Goal: Use online tool/utility

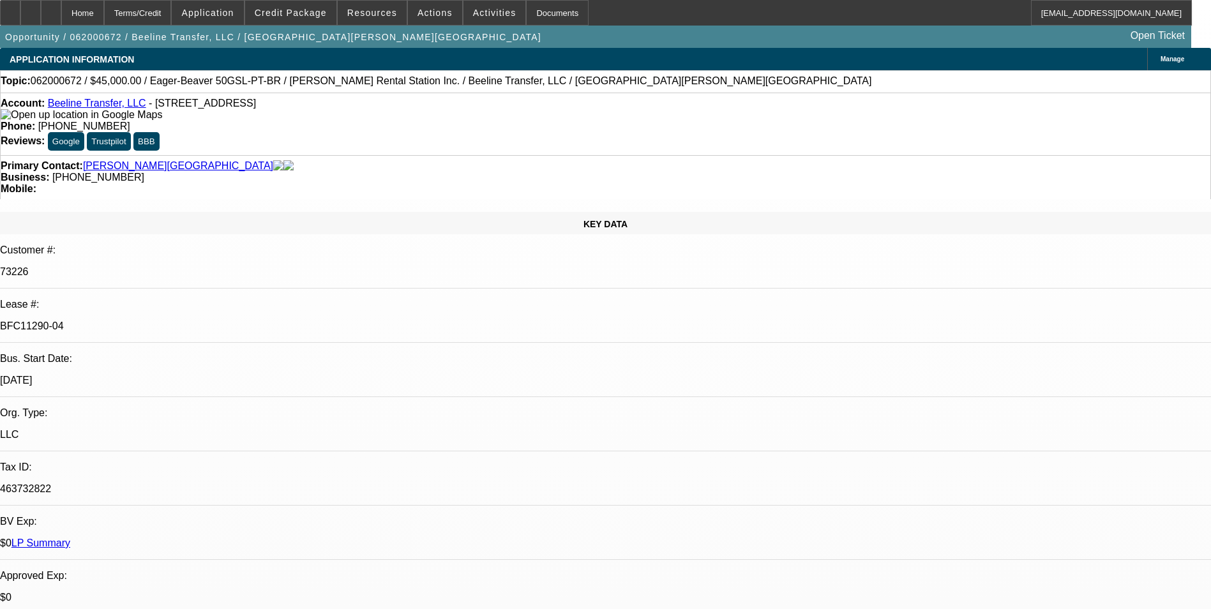
select select "0"
select select "6"
select select "0"
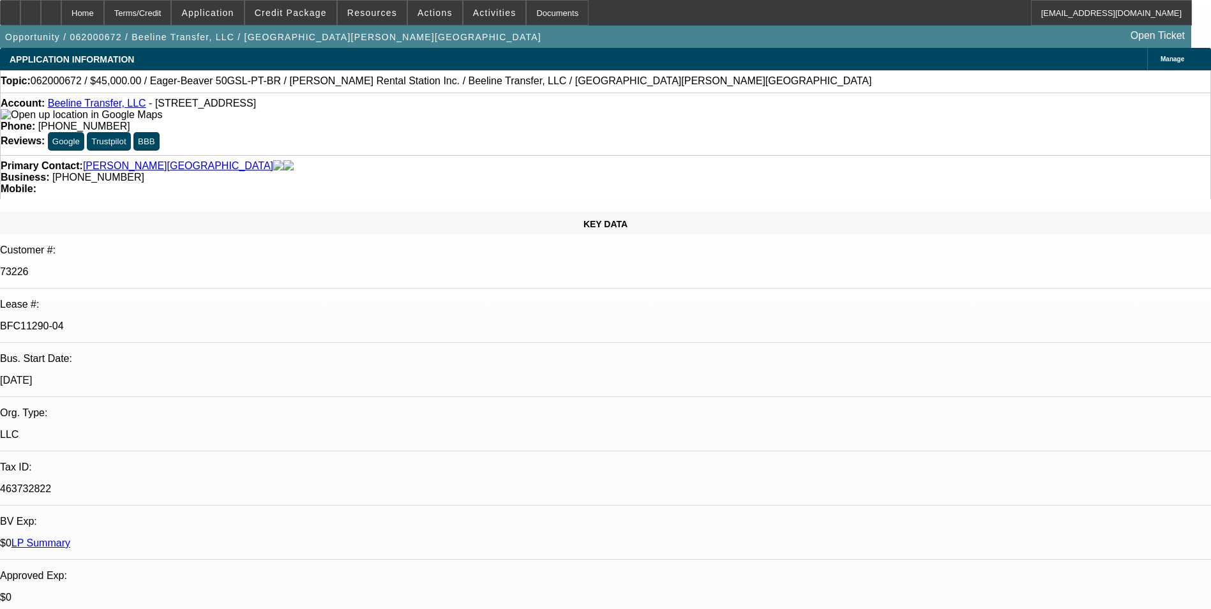
select select "0"
select select "6"
select select "0"
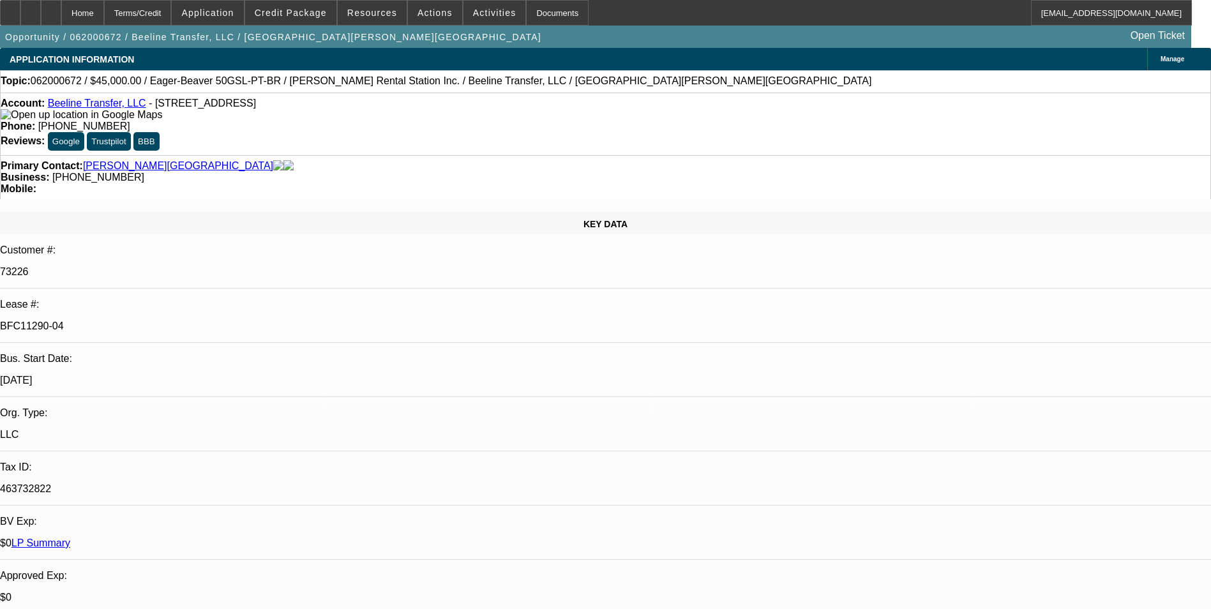
select select "0"
select select "6"
select select "0"
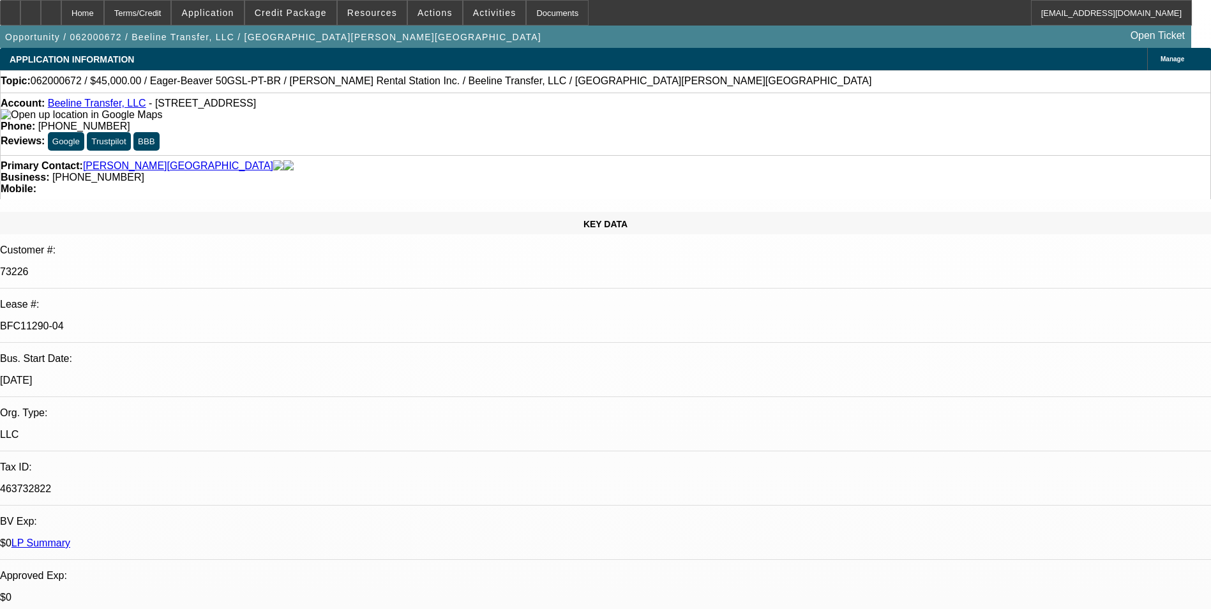
select select "6"
